Goal: Navigation & Orientation: Find specific page/section

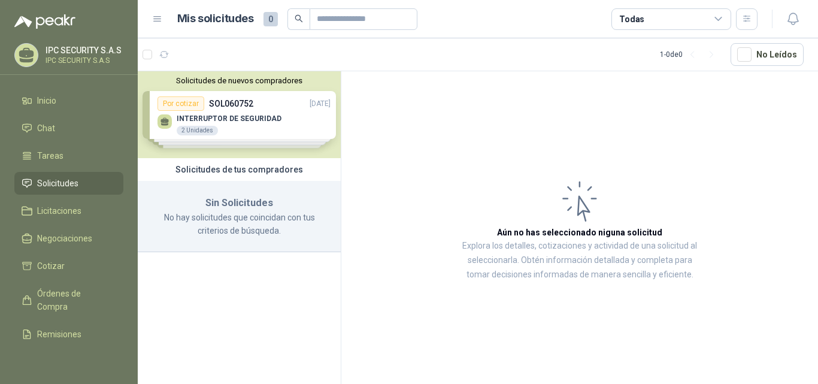
click at [69, 185] on span "Solicitudes" at bounding box center [57, 183] width 41 height 13
click at [65, 110] on link "Inicio" at bounding box center [68, 100] width 109 height 23
click at [55, 134] on li "Chat" at bounding box center [69, 128] width 95 height 13
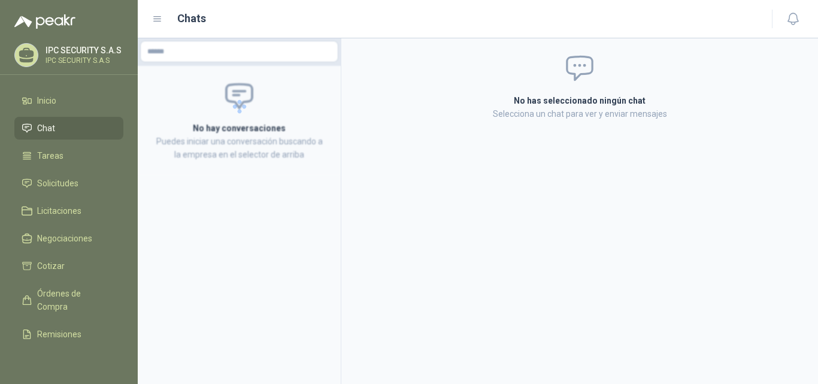
click at [43, 170] on ul "Inicio Chat Tareas Solicitudes Licitaciones Negociaciones Cotizar Órdenes de Co…" at bounding box center [69, 222] width 138 height 266
click at [45, 176] on link "Solicitudes" at bounding box center [68, 183] width 109 height 23
